Goal: Task Accomplishment & Management: Manage account settings

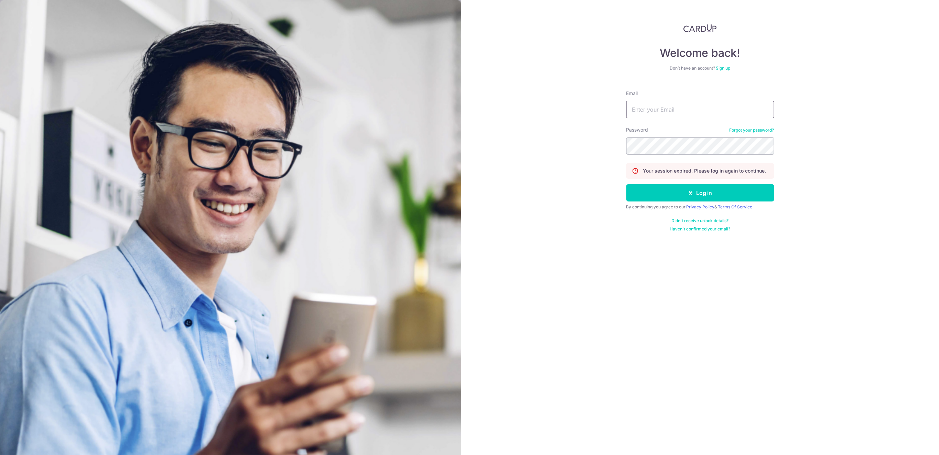
click at [730, 108] on input "Email" at bounding box center [701, 109] width 148 height 17
type input "[EMAIL_ADDRESS][DOMAIN_NAME]"
click at [692, 193] on icon "submit" at bounding box center [691, 193] width 6 height 6
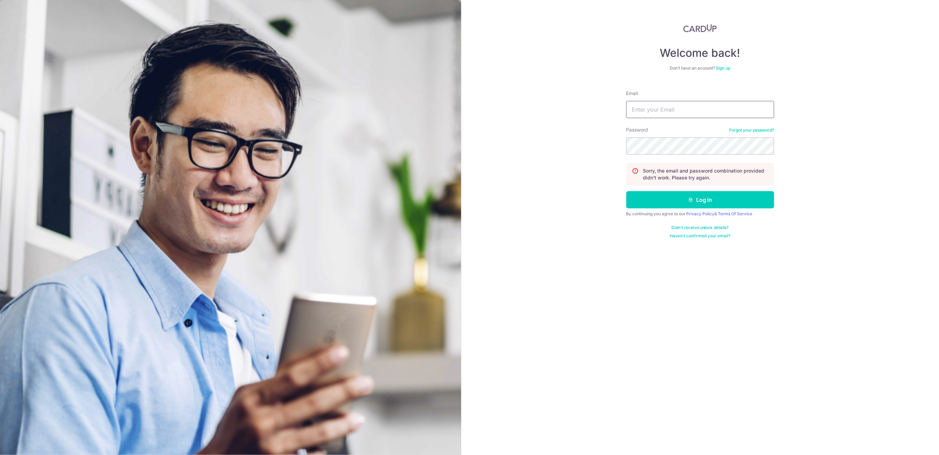
click at [676, 112] on input "Email" at bounding box center [701, 109] width 148 height 17
type input "[EMAIL_ADDRESS][DOMAIN_NAME]"
click at [743, 197] on button "Log in" at bounding box center [701, 199] width 148 height 17
